Goal: Information Seeking & Learning: Learn about a topic

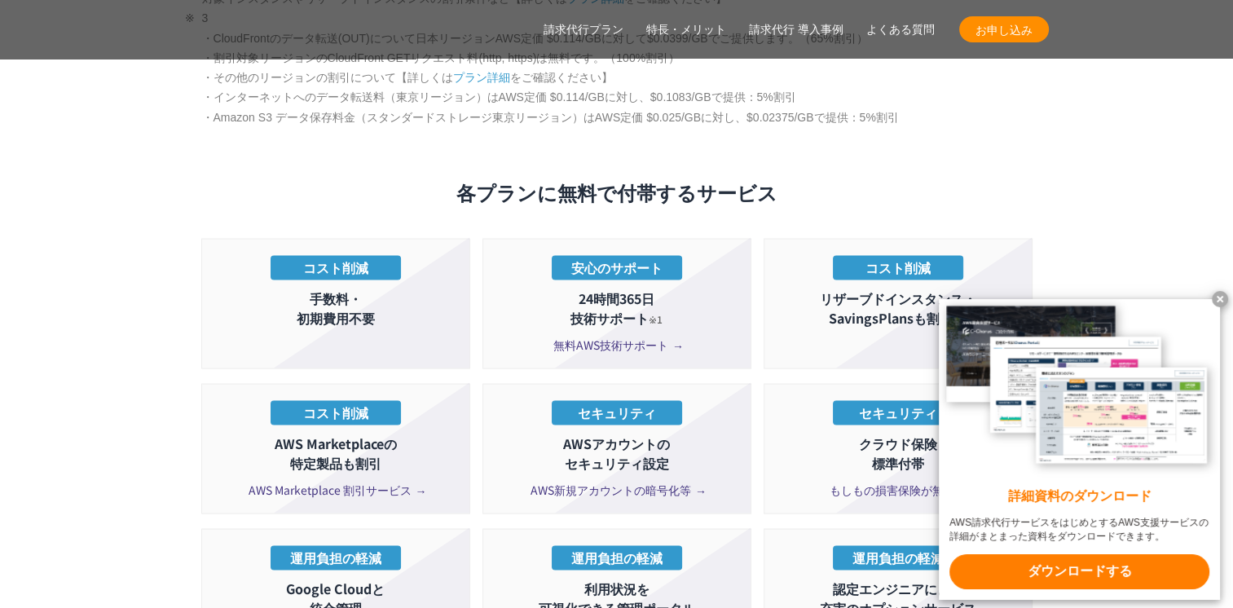
scroll to position [3015, 0]
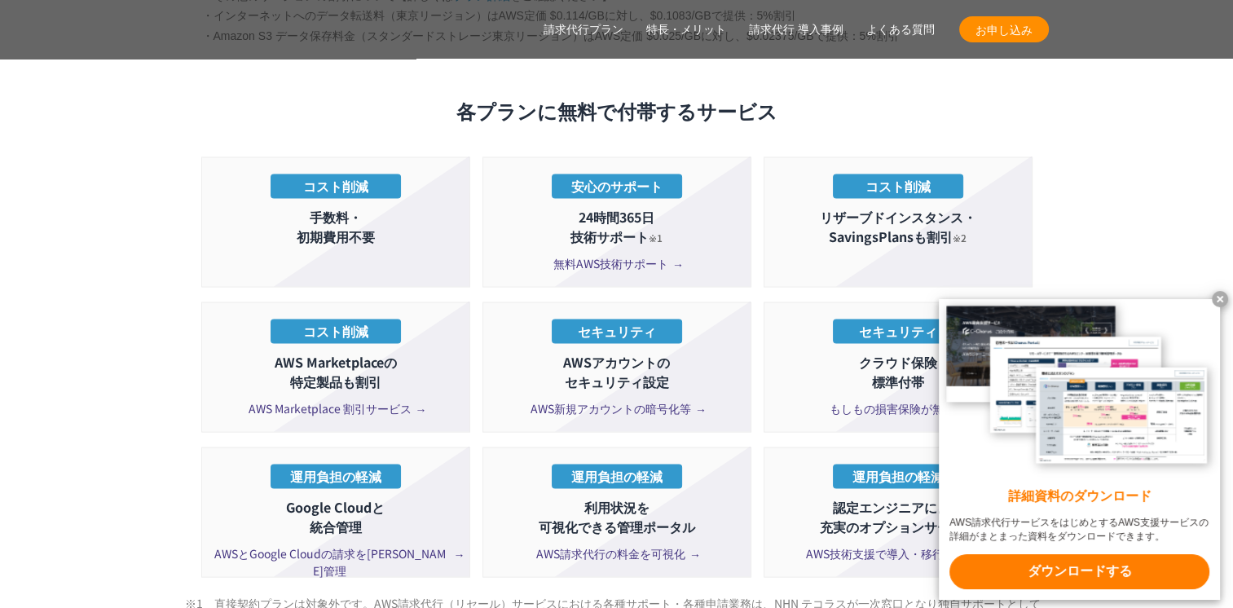
click at [1219, 293] on x-t at bounding box center [1220, 299] width 16 height 16
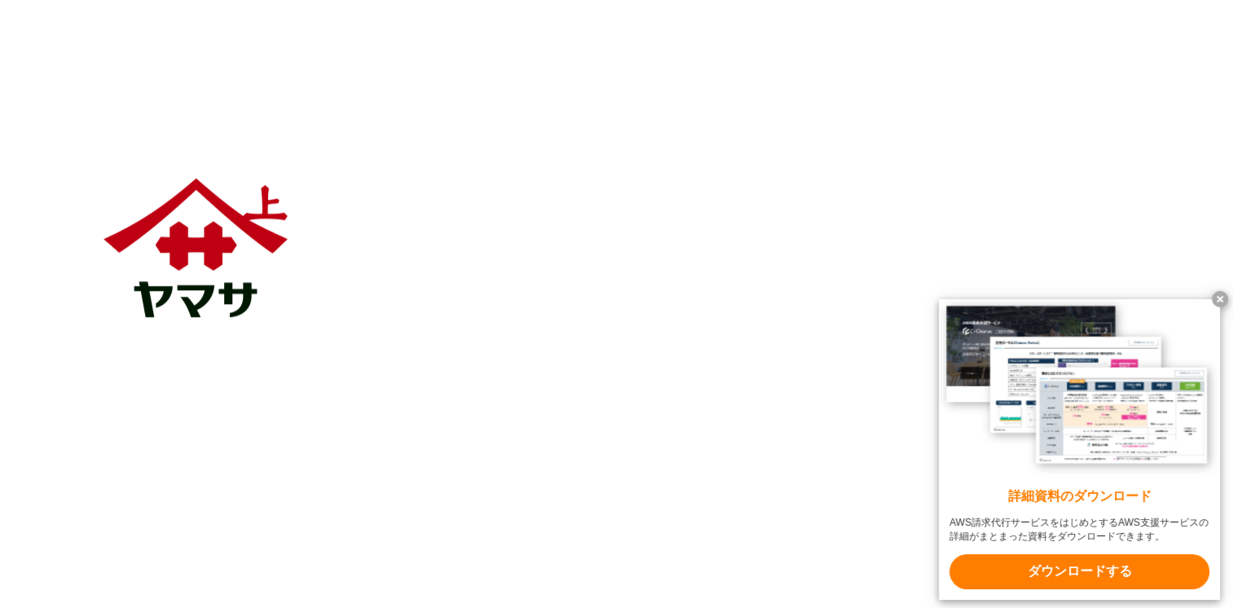
scroll to position [1630, 0]
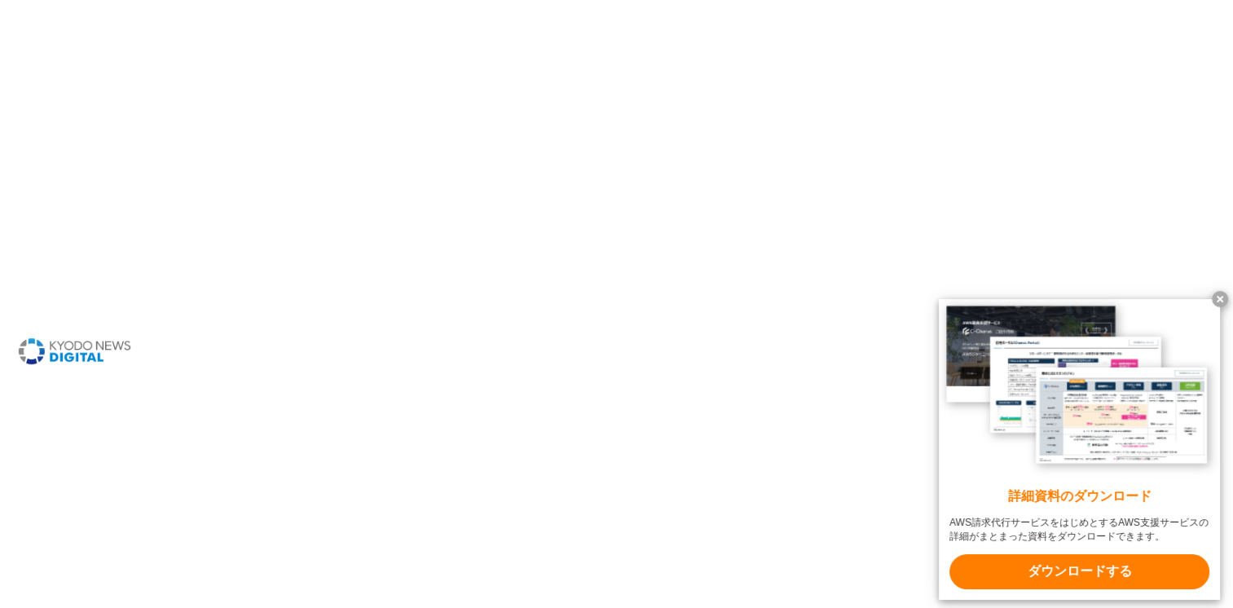
click at [1223, 294] on x-t at bounding box center [1220, 299] width 16 height 16
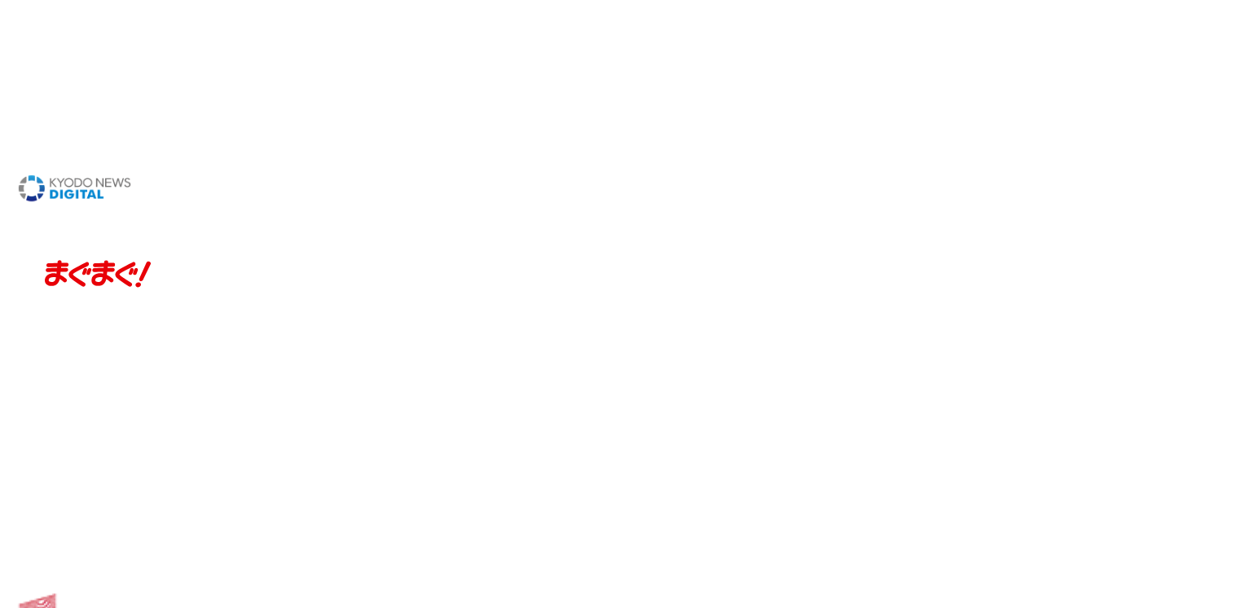
scroll to position [1874, 0]
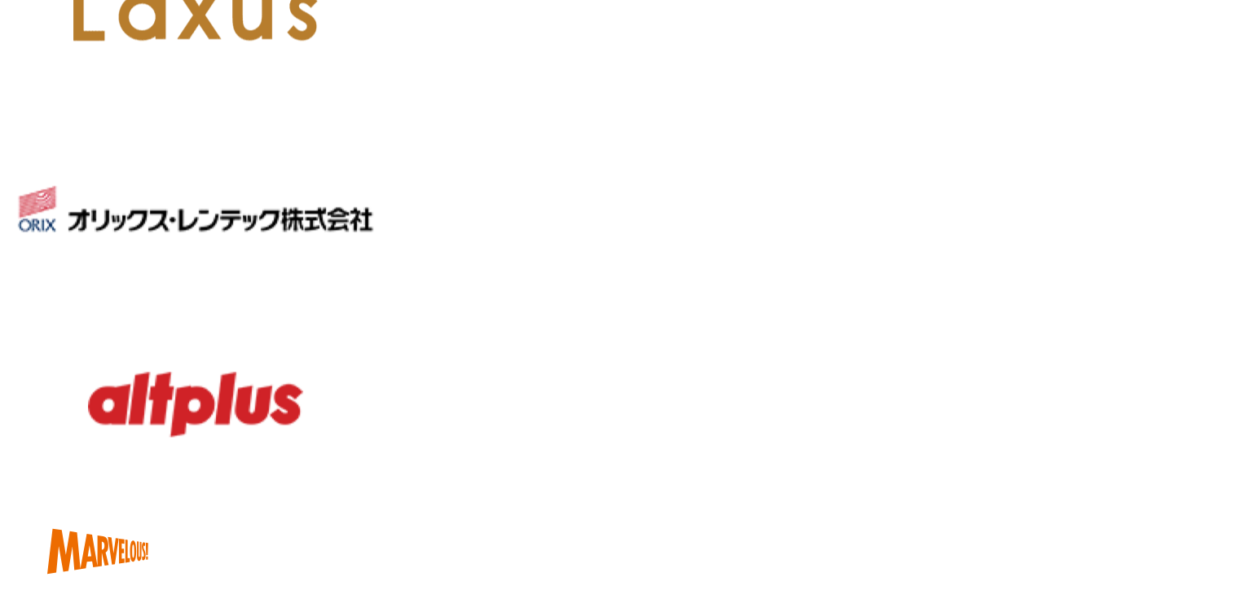
scroll to position [2282, 0]
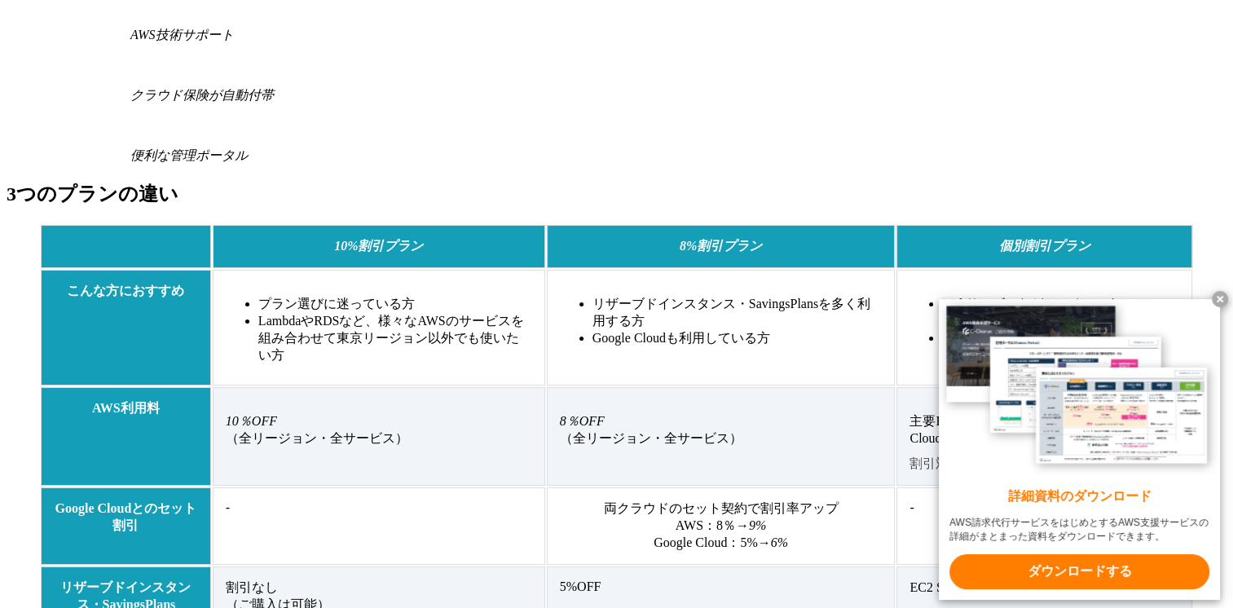
scroll to position [570, 0]
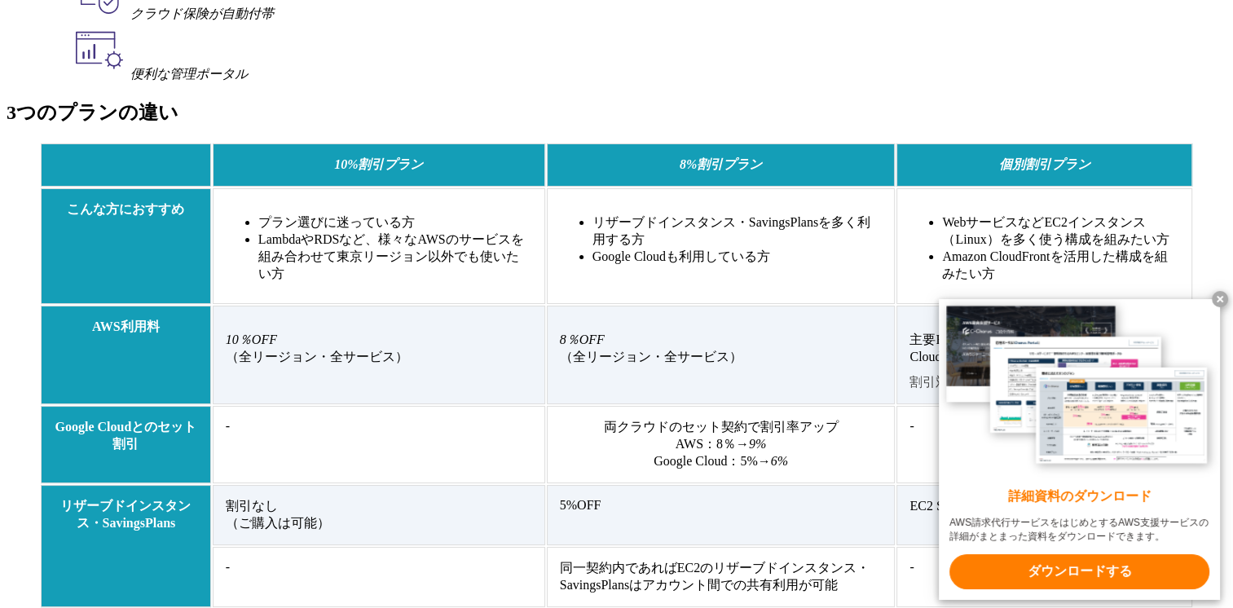
click at [1217, 300] on x-t at bounding box center [1220, 299] width 16 height 16
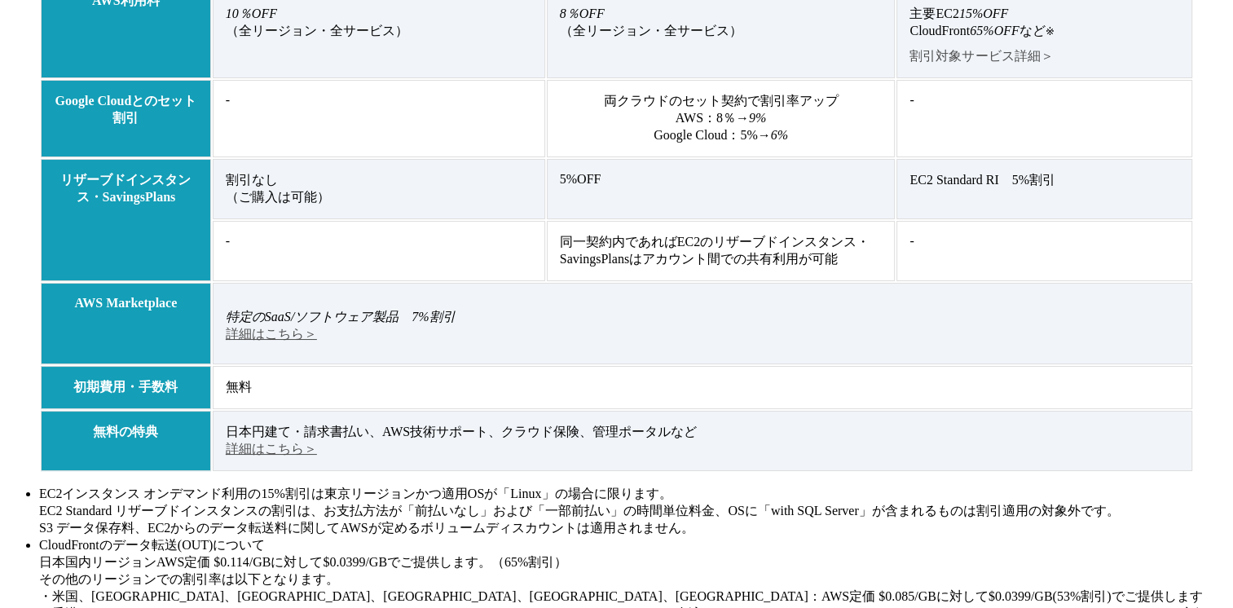
scroll to position [978, 0]
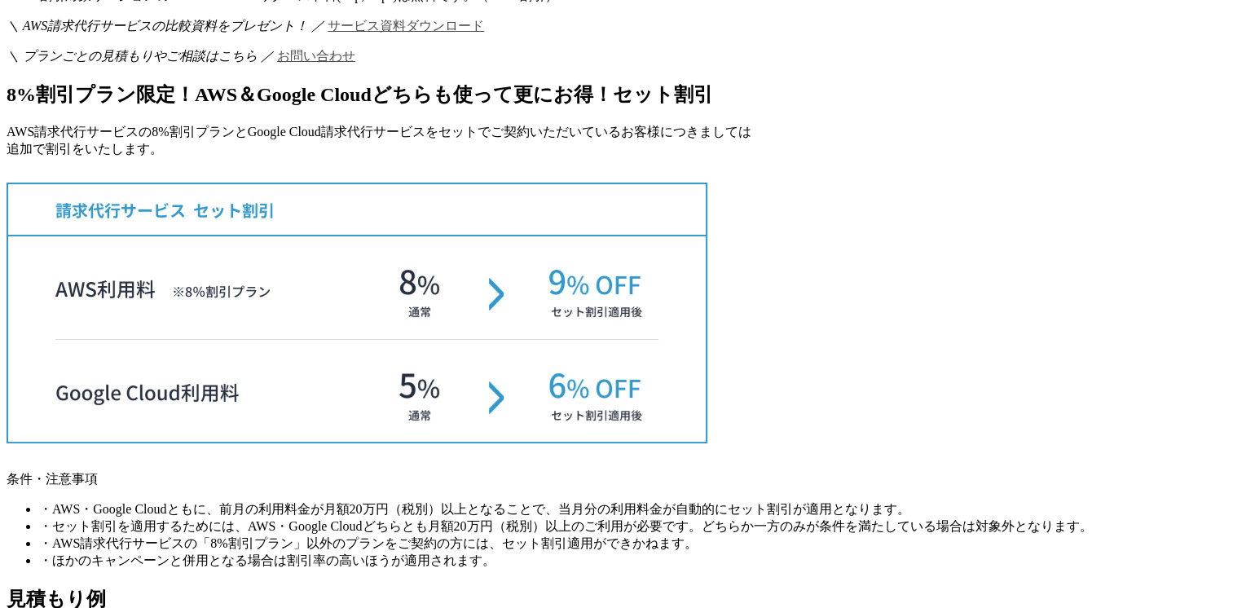
scroll to position [1630, 0]
